Goal: Task Accomplishment & Management: Use online tool/utility

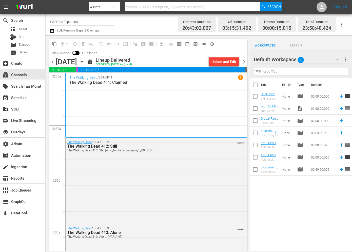
scroll to position [0, 0]
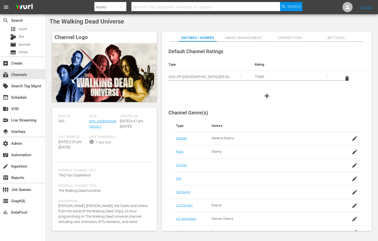
scroll to position [24, 0]
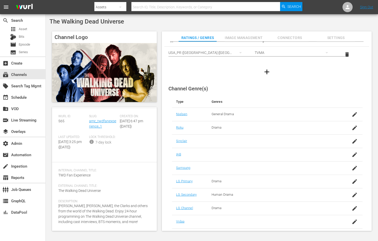
click at [248, 36] on span "Image Management" at bounding box center [244, 38] width 38 height 6
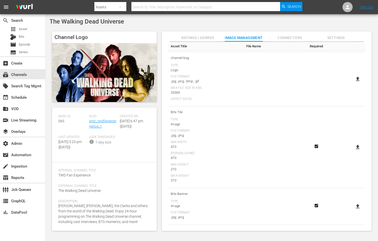
scroll to position [0, 0]
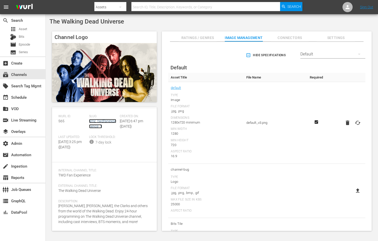
click at [93, 119] on link "amc_twdfanexperience_1" at bounding box center [102, 123] width 27 height 9
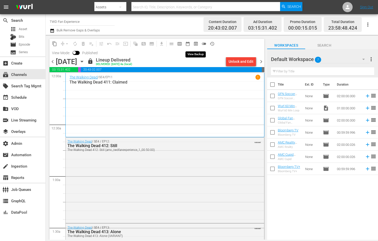
click at [194, 46] on span "preview_outlined" at bounding box center [195, 43] width 5 height 5
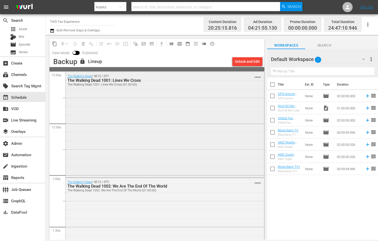
scroll to position [1, 0]
click at [120, 172] on div "The Walking Dead / SE10 / EP1: The Walking Dead 1001: Lines We Cross The Walkin…" at bounding box center [165, 124] width 198 height 104
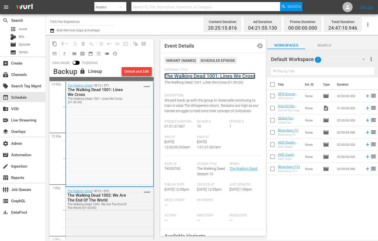
click at [202, 74] on link "The Walking Dead 1001: Lines We Cross" at bounding box center [209, 76] width 91 height 6
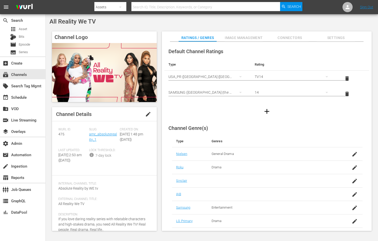
click at [112, 145] on div "Slug: amc_absolutereality_1" at bounding box center [104, 138] width 31 height 21
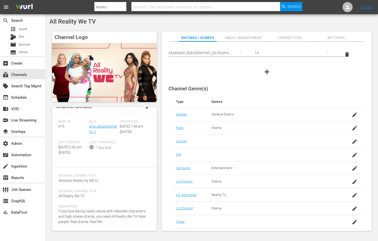
scroll to position [38, 0]
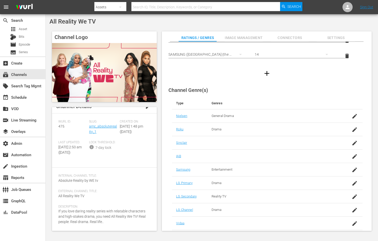
click at [236, 37] on span "Image Management" at bounding box center [244, 38] width 38 height 6
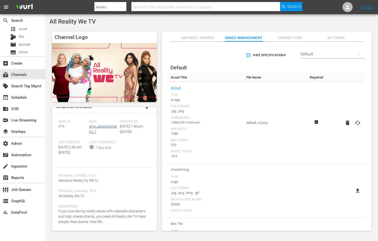
scroll to position [12, 0]
click at [98, 120] on span "Slug:" at bounding box center [103, 122] width 28 height 4
click at [98, 125] on link "amc_absolutereality_1" at bounding box center [103, 129] width 28 height 9
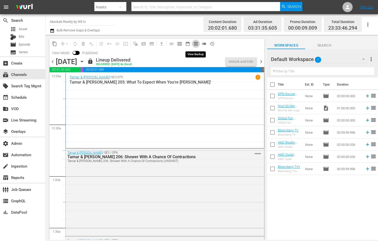
click at [193, 43] on span "preview_outlined" at bounding box center [195, 43] width 5 height 5
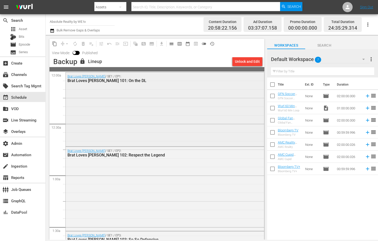
scroll to position [3, 0]
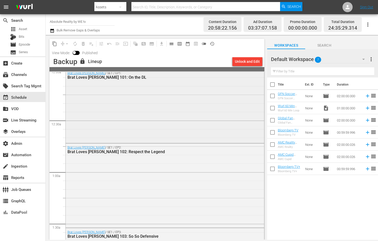
click at [112, 133] on div "Brat Loves Judy / SE1 / EP1: Brat Loves Judy 101: On the DL" at bounding box center [165, 105] width 198 height 73
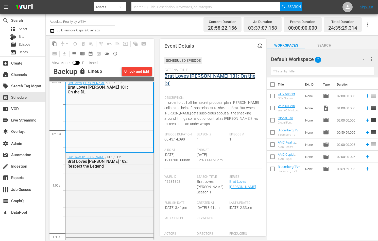
click at [204, 76] on link "Brat Loves Judy 101: On the DL" at bounding box center [209, 80] width 91 height 14
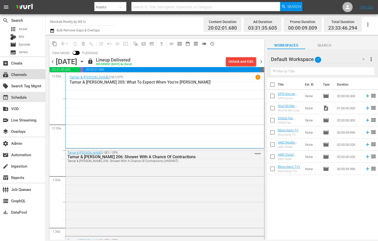
click at [27, 73] on div "subscriptions Channels" at bounding box center [14, 74] width 28 height 5
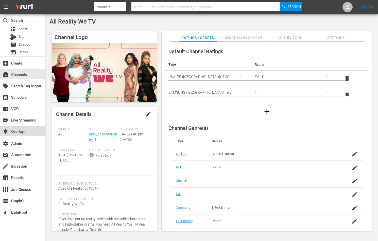
click at [16, 131] on div "layers Overlays" at bounding box center [14, 131] width 28 height 5
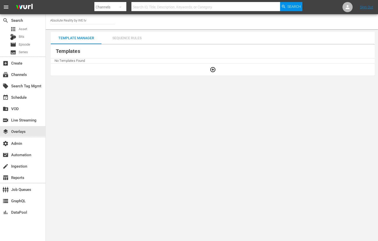
click at [131, 32] on div "Sequence Rules" at bounding box center [126, 38] width 51 height 12
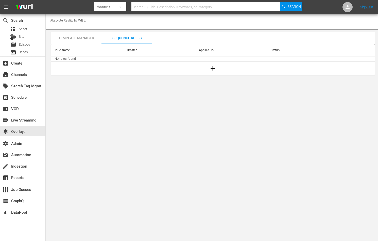
click at [83, 40] on div "Template Manager" at bounding box center [76, 38] width 51 height 12
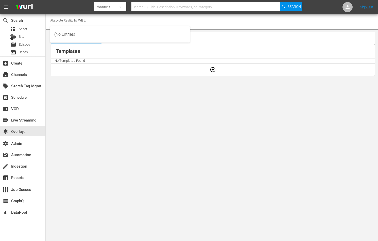
click at [86, 19] on input "Absolute Reality by WE tv" at bounding box center [82, 20] width 65 height 12
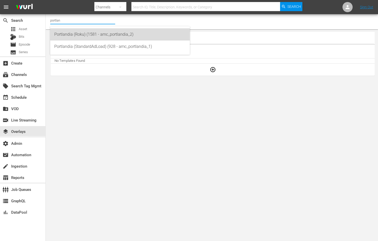
click at [96, 34] on div "Portlandia (Roku) (1581 - amc_portlandia_2)" at bounding box center [119, 34] width 131 height 12
type input "Portlandia (Roku) (1581 - amc_portlandia_2)"
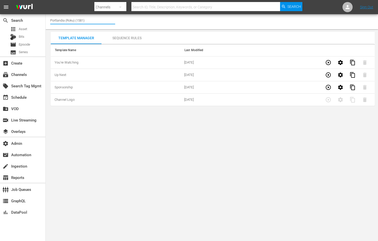
click at [96, 22] on input "Portlandia (Roku) (1581)" at bounding box center [82, 20] width 65 height 12
click at [115, 38] on div "Sequence Rules" at bounding box center [126, 38] width 51 height 12
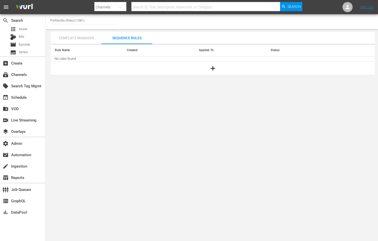
click at [88, 37] on div "Template Manager" at bounding box center [76, 38] width 51 height 12
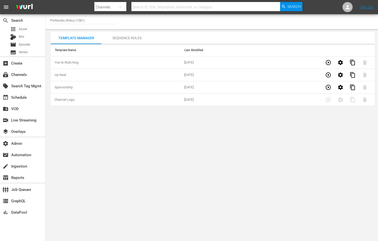
click at [86, 18] on input "Portlandia (Roku) (1581)" at bounding box center [82, 20] width 65 height 12
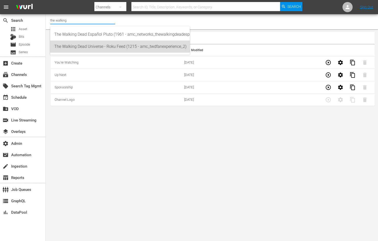
click at [142, 45] on div "The Walking Dead Universe - Roku Feed (1215 - amc_twdfanexperience_2)" at bounding box center [119, 47] width 131 height 12
type input "The Walking Dead Universe - Roku Feed (1215 - amc_twdfanexperience_2)"
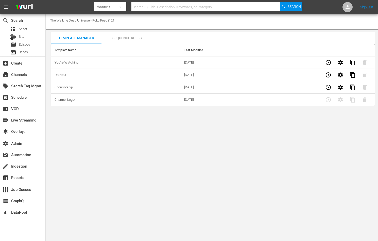
click at [113, 42] on div "Sequence Rules" at bounding box center [126, 38] width 51 height 12
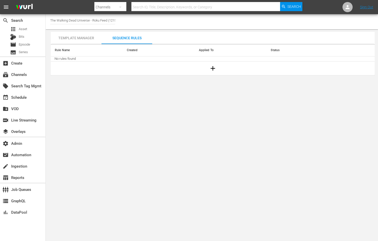
click at [57, 39] on div "Template Manager" at bounding box center [76, 38] width 51 height 12
